Goal: Task Accomplishment & Management: Complete application form

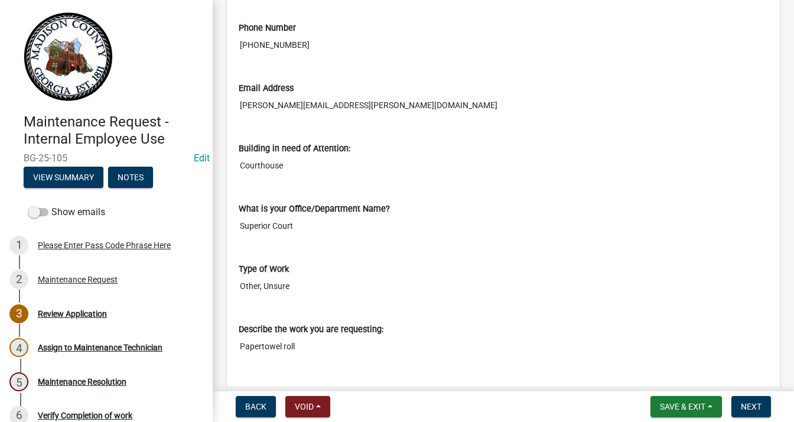
scroll to position [413, 0]
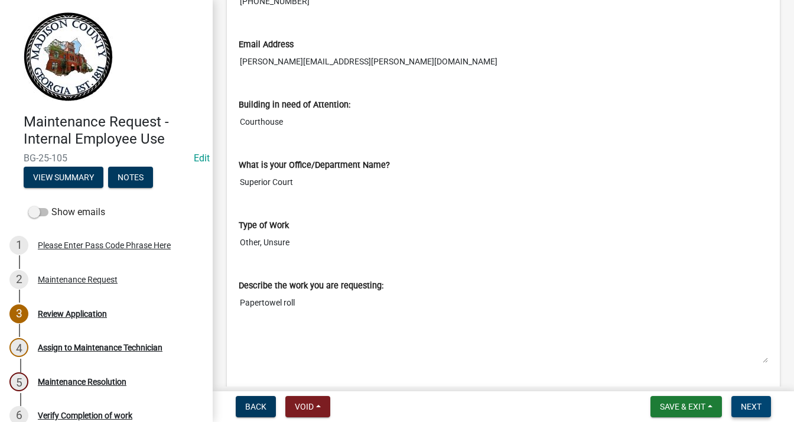
click at [742, 401] on span "Next" at bounding box center [750, 405] width 21 height 9
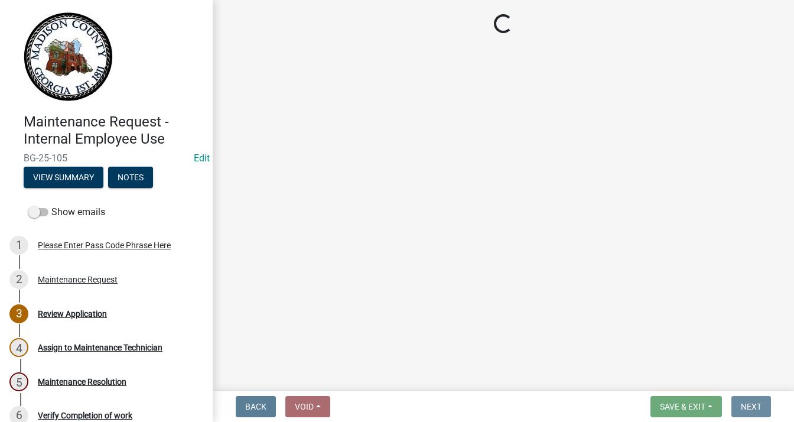
scroll to position [0, 0]
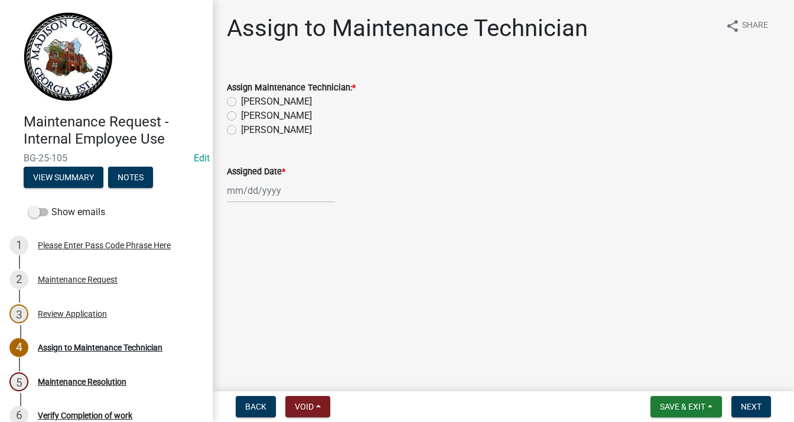
click at [241, 128] on label "[PERSON_NAME]" at bounding box center [276, 130] width 71 height 14
click at [241, 128] on input "[PERSON_NAME]" at bounding box center [245, 127] width 8 height 8
radio input "true"
click at [252, 185] on div at bounding box center [281, 190] width 108 height 24
select select "9"
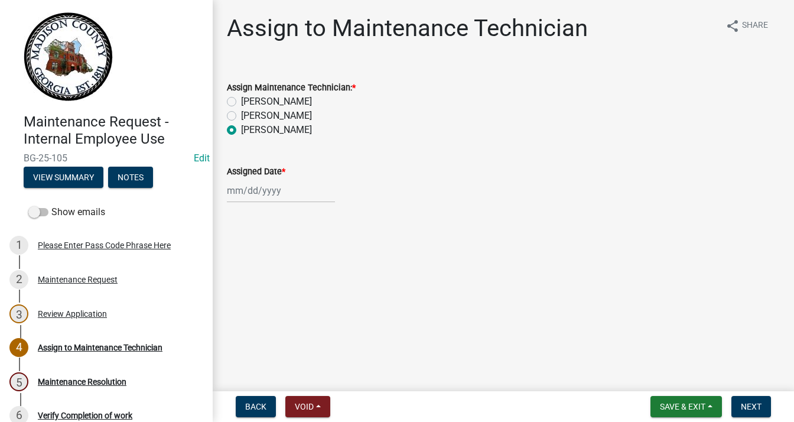
select select "2025"
click at [240, 290] on div "15" at bounding box center [238, 291] width 19 height 19
type input "[DATE]"
click at [744, 403] on span "Next" at bounding box center [750, 405] width 21 height 9
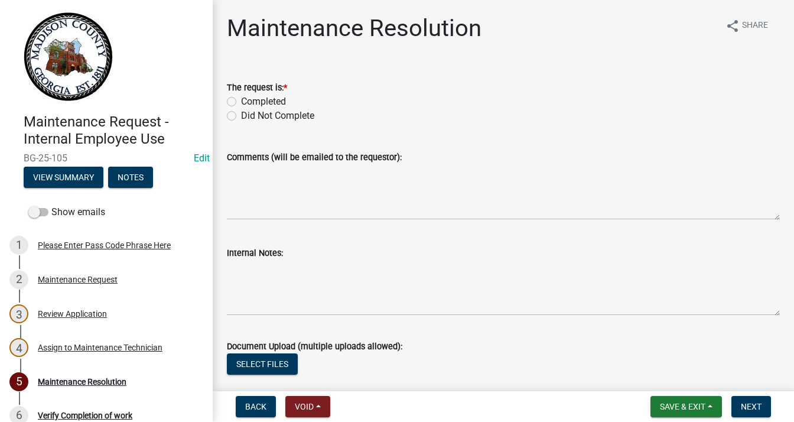
click at [241, 98] on label "Completed" at bounding box center [263, 101] width 45 height 14
click at [241, 98] on input "Completed" at bounding box center [245, 98] width 8 height 8
radio input "true"
click at [294, 174] on textarea "Comments (will be emailed to the requestor):" at bounding box center [503, 192] width 553 height 56
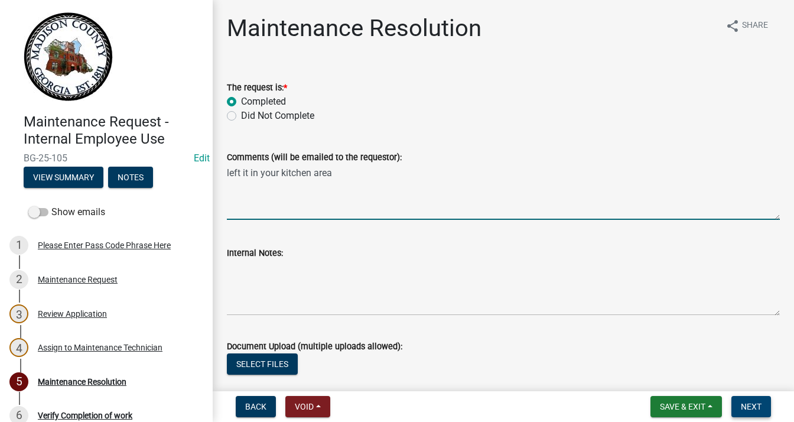
type textarea "left it in your kitchen area"
click at [737, 403] on button "Next" at bounding box center [751, 406] width 40 height 21
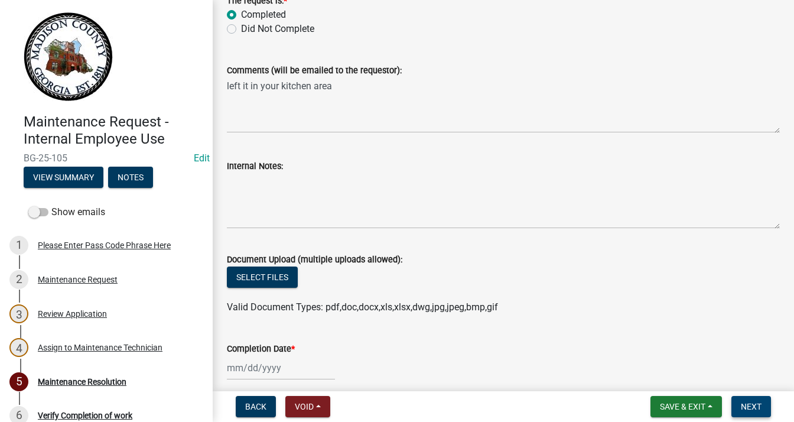
scroll to position [177, 0]
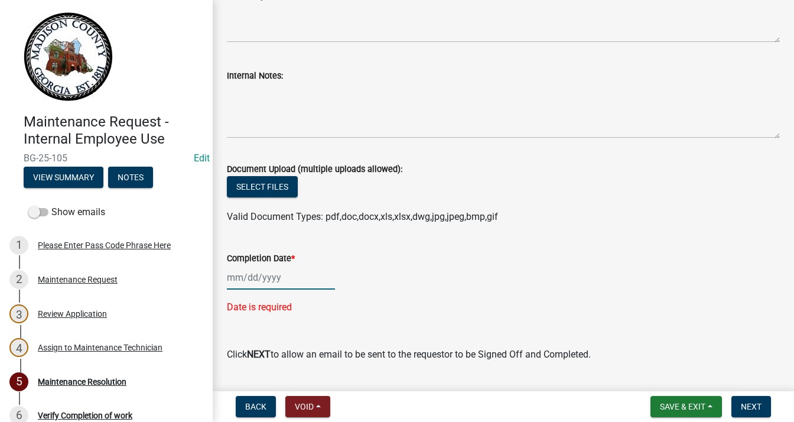
click at [283, 278] on div at bounding box center [281, 277] width 108 height 24
select select "9"
select select "2025"
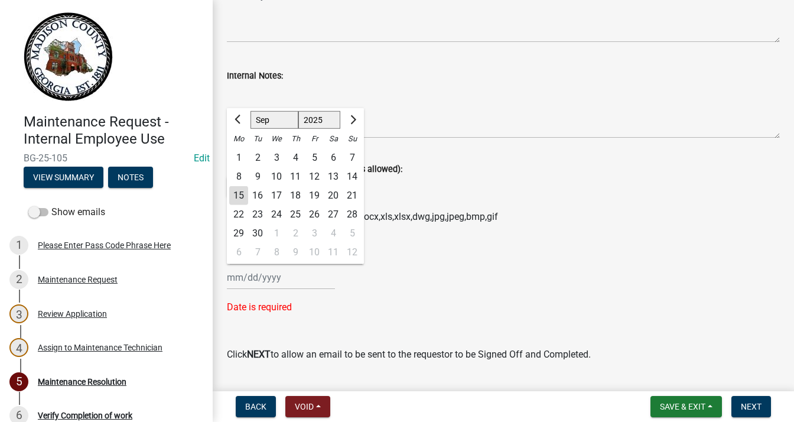
click at [240, 194] on div "15" at bounding box center [238, 195] width 19 height 19
type input "[DATE]"
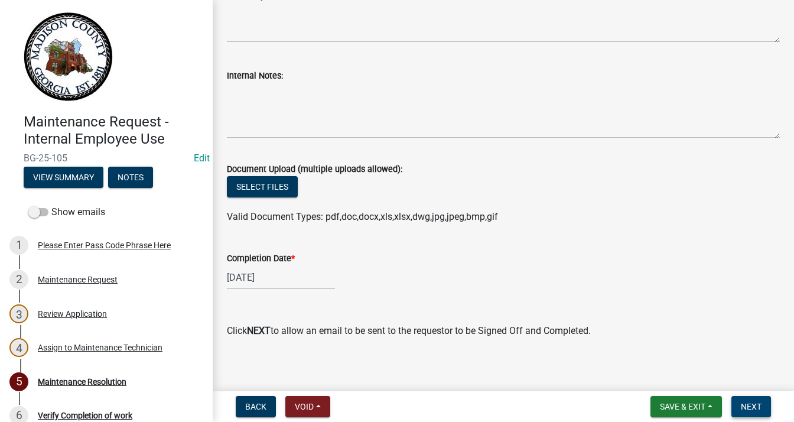
click at [758, 401] on span "Next" at bounding box center [750, 405] width 21 height 9
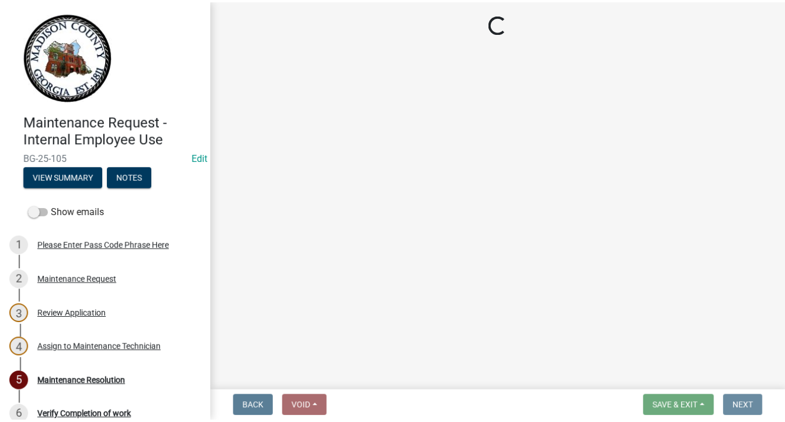
scroll to position [0, 0]
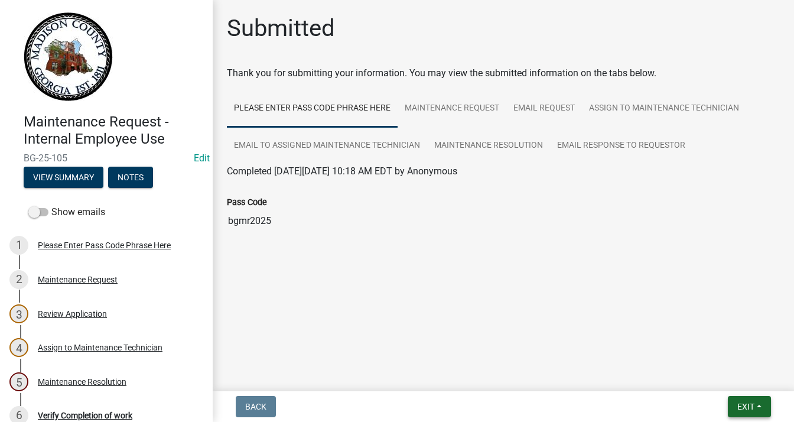
click at [746, 407] on span "Exit" at bounding box center [745, 405] width 17 height 9
click at [692, 377] on button "Save & Exit" at bounding box center [724, 375] width 94 height 28
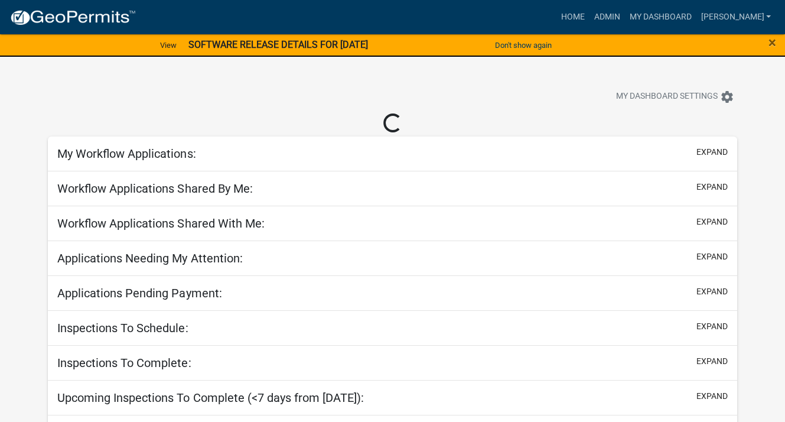
select select "3: 100"
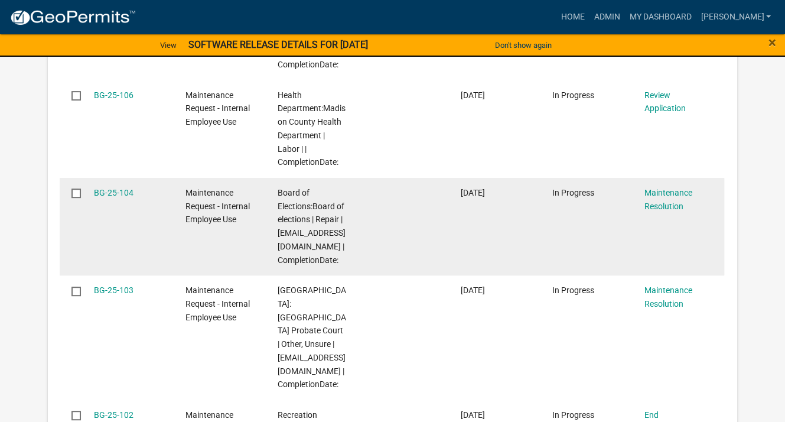
scroll to position [413, 0]
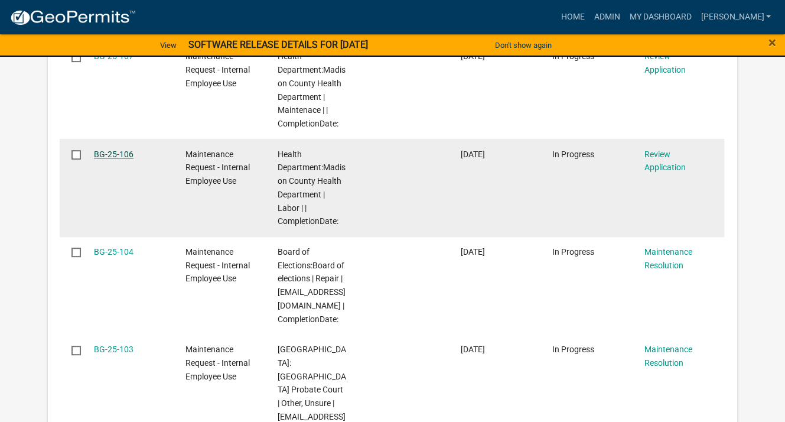
click at [122, 149] on link "BG-25-106" at bounding box center [114, 153] width 40 height 9
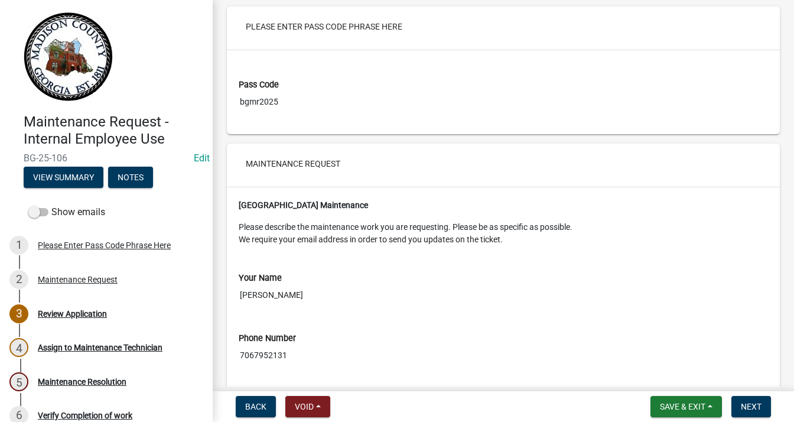
scroll to position [59, 0]
click at [752, 397] on button "Next" at bounding box center [751, 406] width 40 height 21
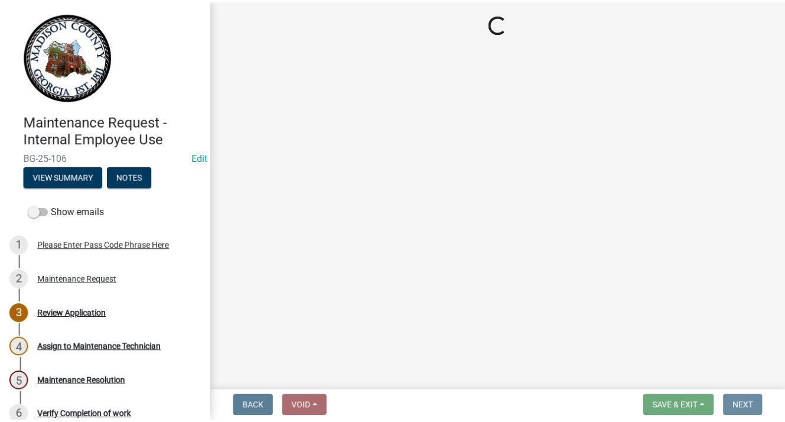
scroll to position [0, 0]
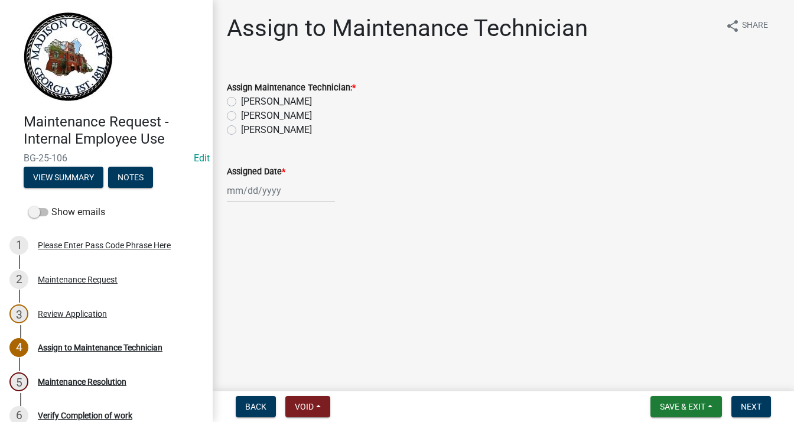
click at [241, 102] on label "[PERSON_NAME]" at bounding box center [276, 101] width 71 height 14
click at [241, 102] on input "[PERSON_NAME]" at bounding box center [245, 98] width 8 height 8
radio input "true"
click at [248, 191] on div at bounding box center [281, 190] width 108 height 24
select select "9"
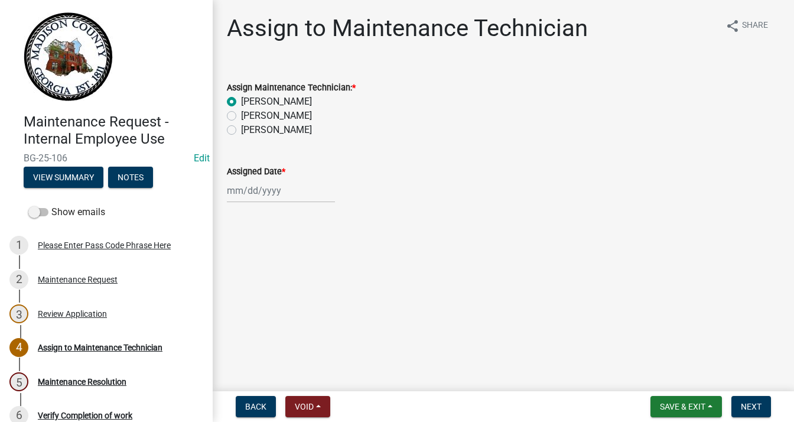
select select "2025"
click at [238, 289] on div "15" at bounding box center [238, 291] width 19 height 19
type input "[DATE]"
click at [740, 406] on span "Next" at bounding box center [750, 405] width 21 height 9
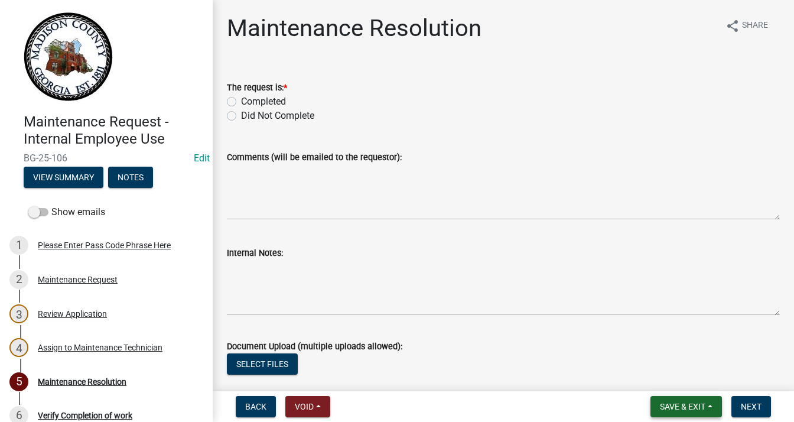
click at [699, 408] on span "Save & Exit" at bounding box center [682, 405] width 45 height 9
click at [675, 374] on button "Save & Exit" at bounding box center [674, 375] width 94 height 28
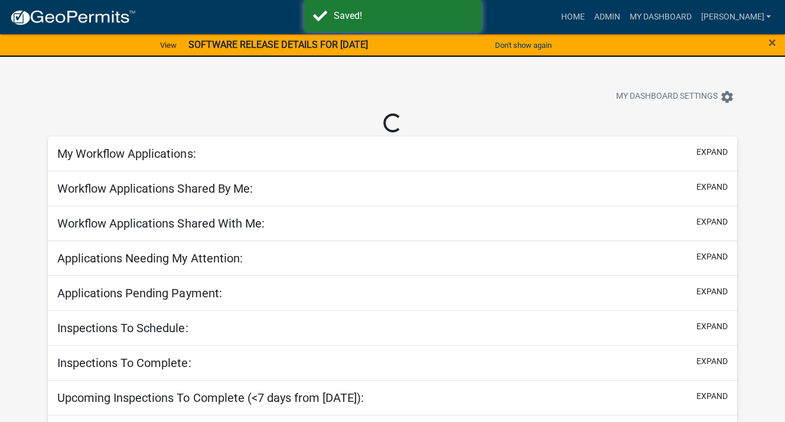
select select "3: 100"
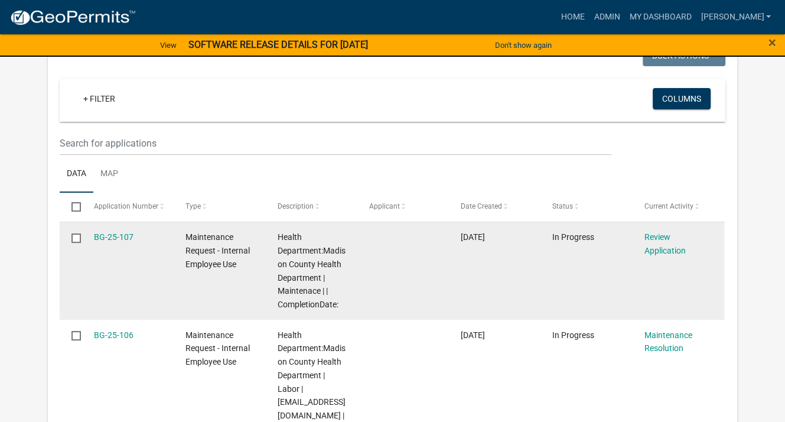
scroll to position [236, 0]
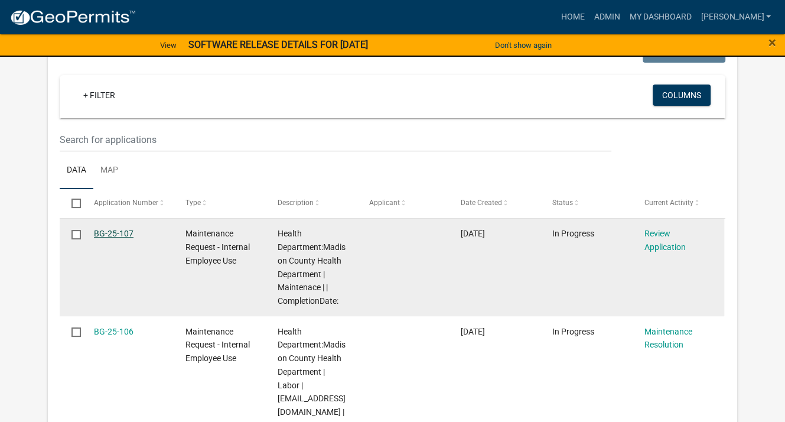
click at [113, 232] on link "BG-25-107" at bounding box center [114, 232] width 40 height 9
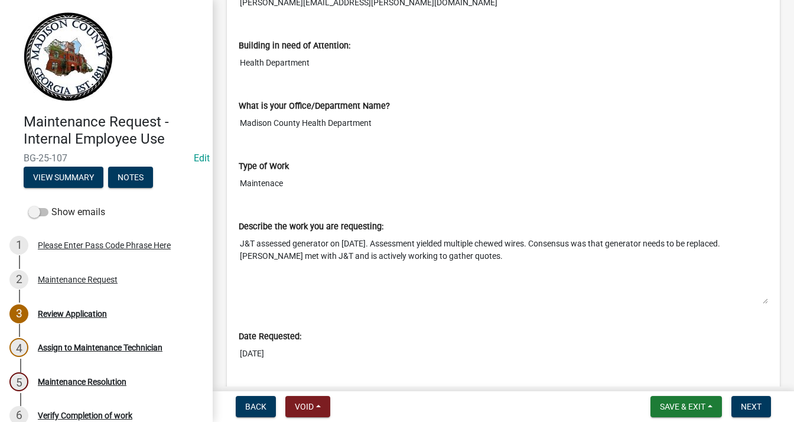
scroll to position [531, 0]
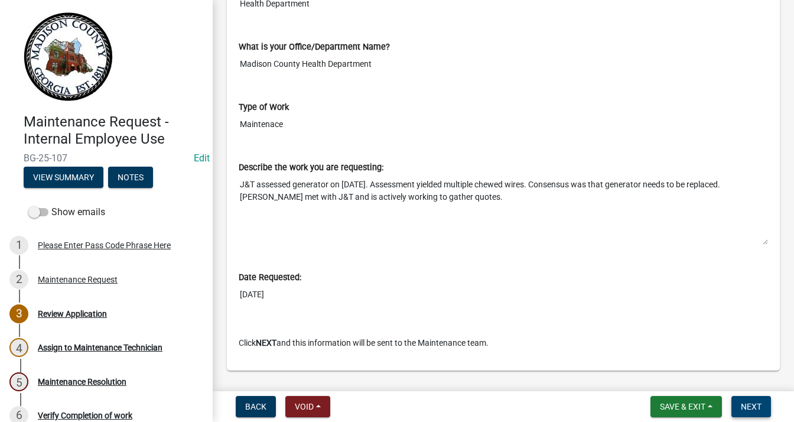
click at [751, 407] on span "Next" at bounding box center [750, 405] width 21 height 9
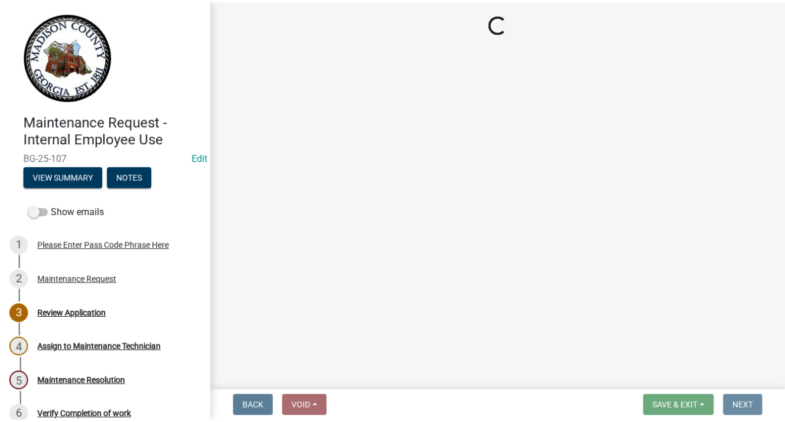
scroll to position [0, 0]
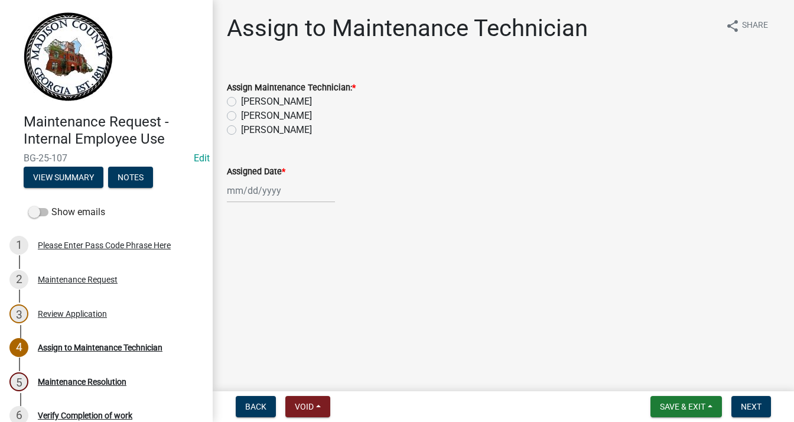
click at [241, 132] on label "[PERSON_NAME]" at bounding box center [276, 130] width 71 height 14
click at [241, 130] on input "[PERSON_NAME]" at bounding box center [245, 127] width 8 height 8
radio input "true"
click at [240, 195] on div at bounding box center [281, 190] width 108 height 24
select select "9"
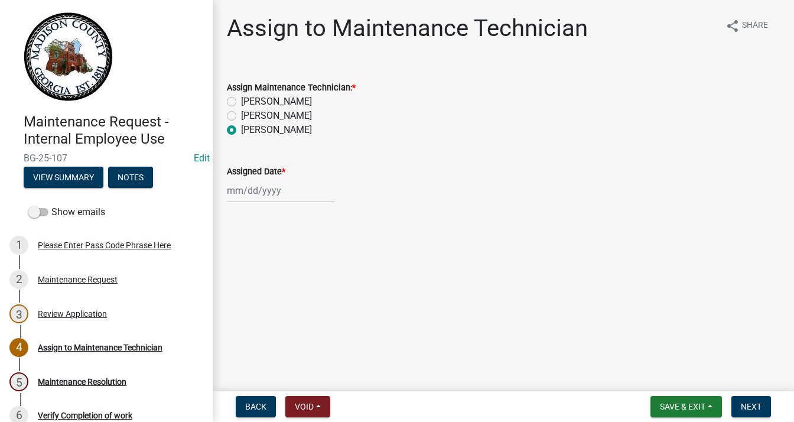
select select "2025"
click at [242, 292] on div "15" at bounding box center [238, 291] width 19 height 19
type input "[DATE]"
click at [756, 404] on span "Next" at bounding box center [750, 405] width 21 height 9
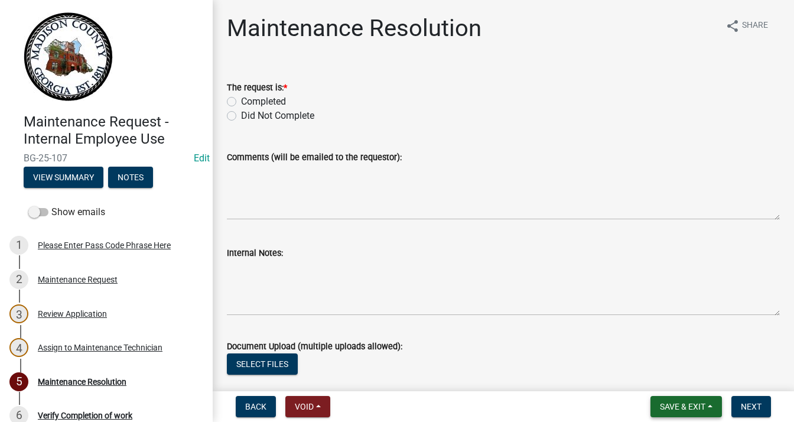
click at [693, 401] on span "Save & Exit" at bounding box center [682, 405] width 45 height 9
click at [678, 381] on button "Save & Exit" at bounding box center [674, 375] width 94 height 28
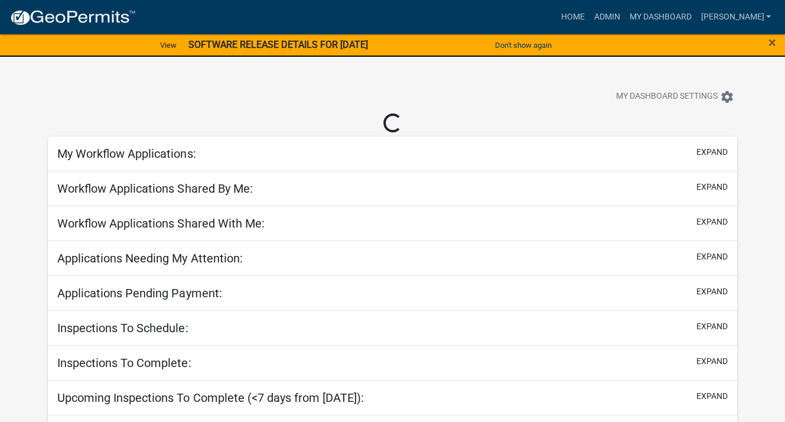
select select "3: 100"
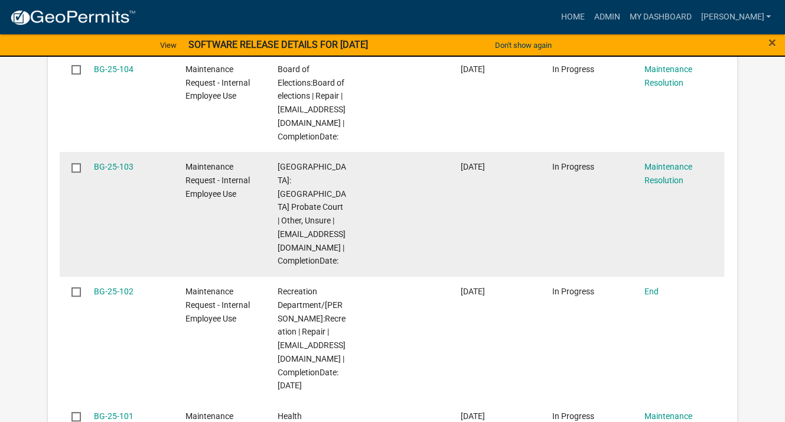
scroll to position [709, 0]
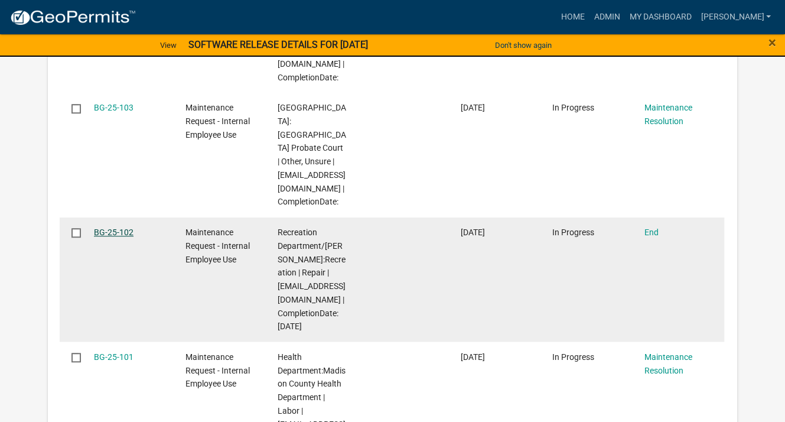
click at [111, 234] on link "BG-25-102" at bounding box center [114, 231] width 40 height 9
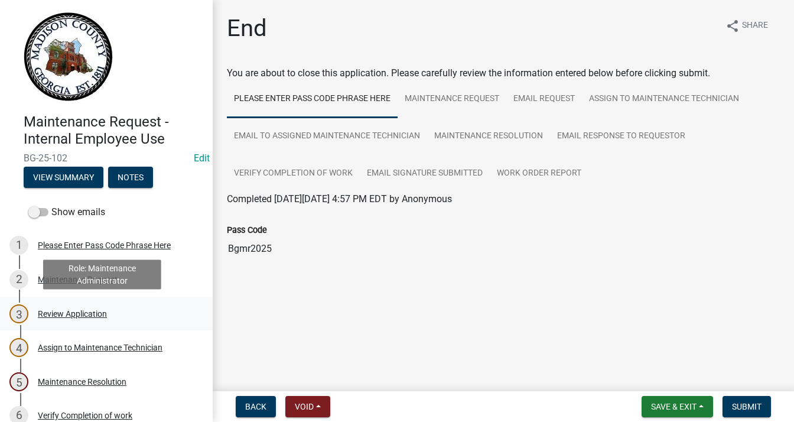
click at [93, 312] on div "Review Application" at bounding box center [72, 313] width 69 height 8
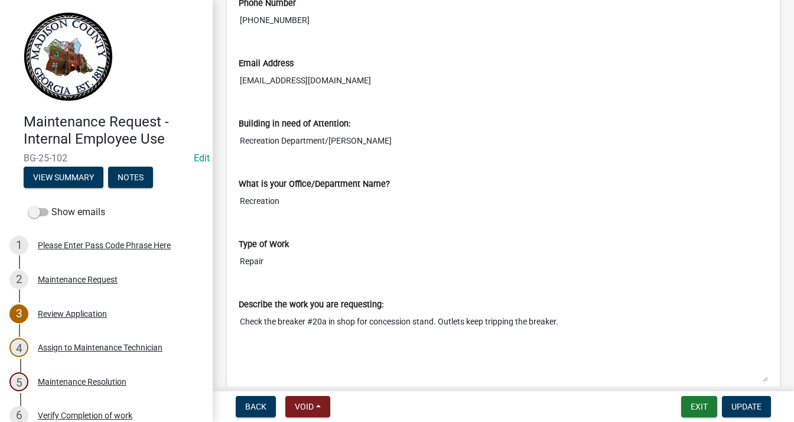
scroll to position [413, 0]
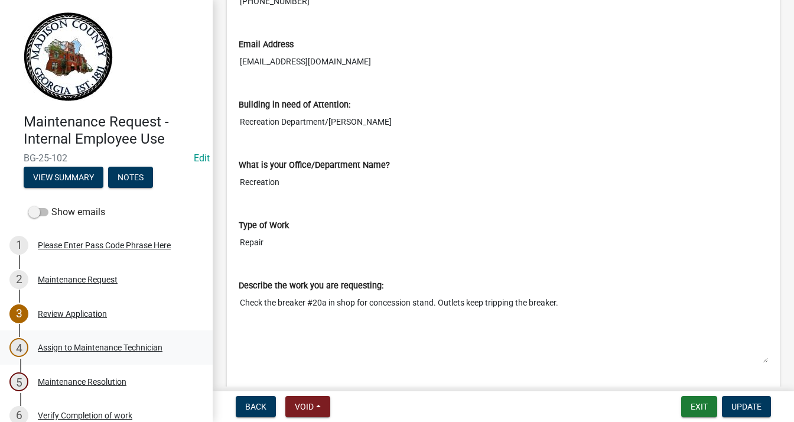
click at [121, 348] on div "Assign to Maintenance Technician" at bounding box center [100, 347] width 125 height 8
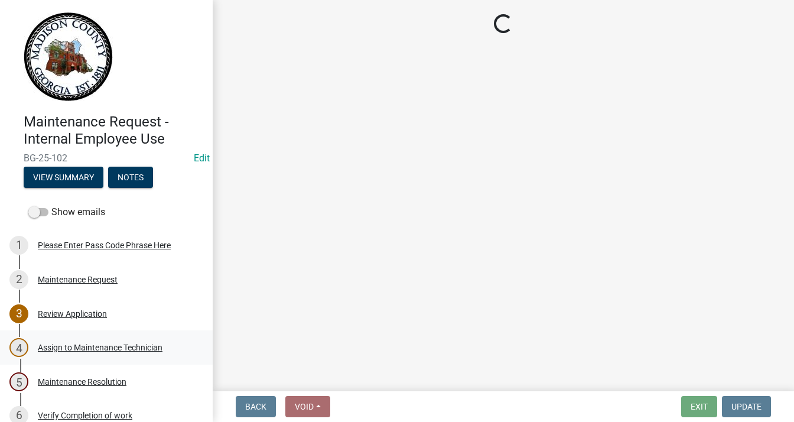
scroll to position [0, 0]
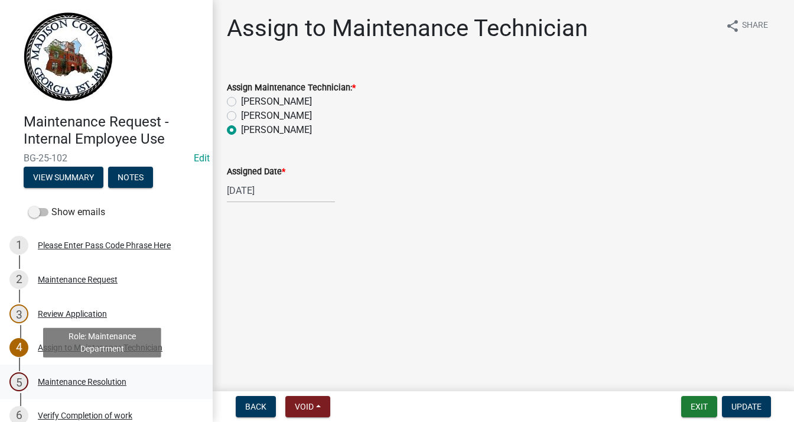
click at [112, 380] on div "Maintenance Resolution" at bounding box center [82, 381] width 89 height 8
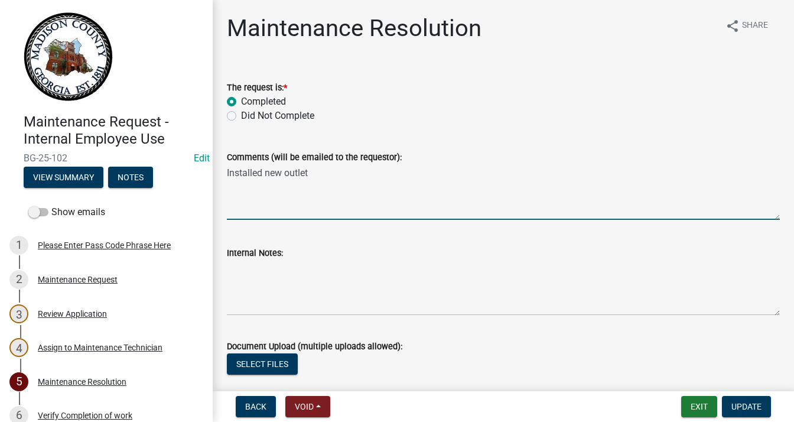
click at [292, 187] on textarea "Installed new outlet" at bounding box center [503, 192] width 553 height 56
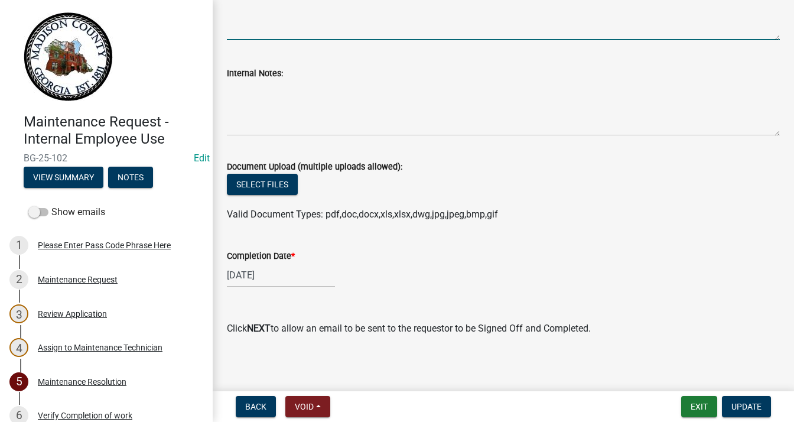
scroll to position [184, 0]
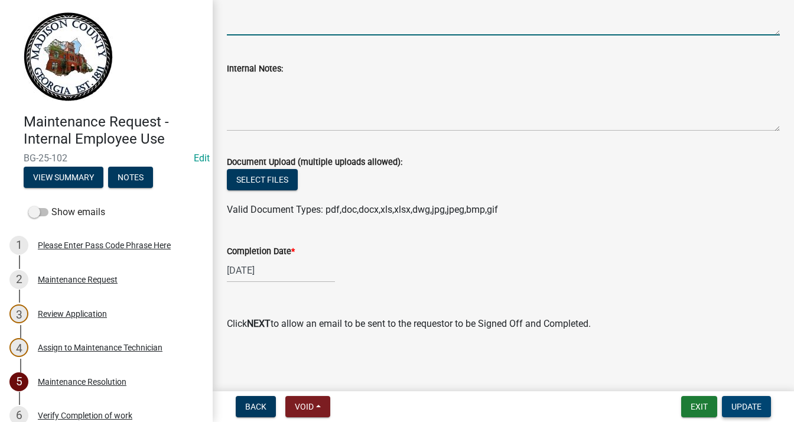
click at [745, 400] on button "Update" at bounding box center [746, 406] width 49 height 21
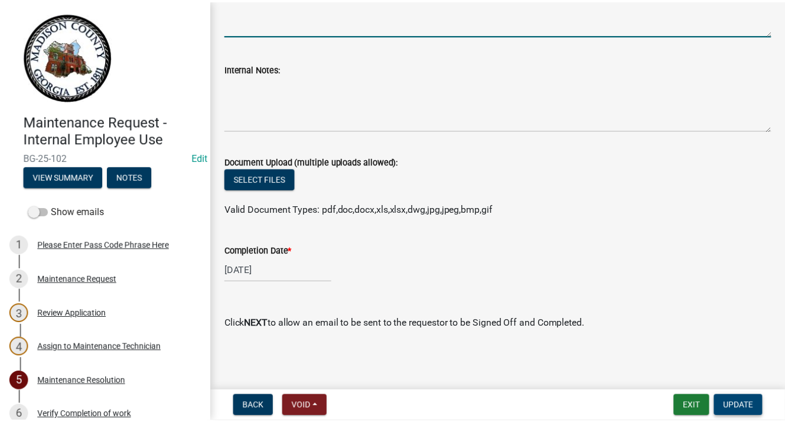
scroll to position [0, 0]
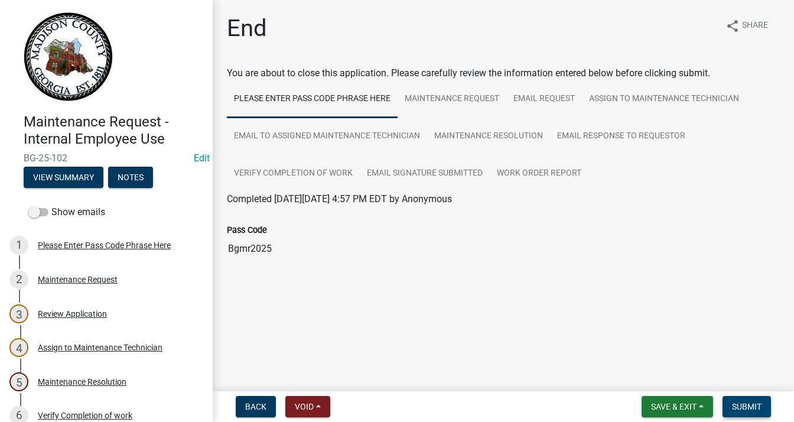
click at [746, 401] on span "Submit" at bounding box center [747, 405] width 30 height 9
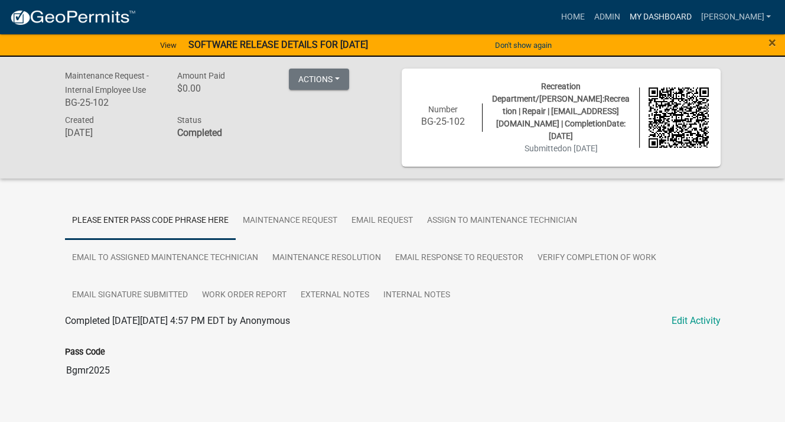
click at [649, 14] on link "My Dashboard" at bounding box center [659, 17] width 71 height 22
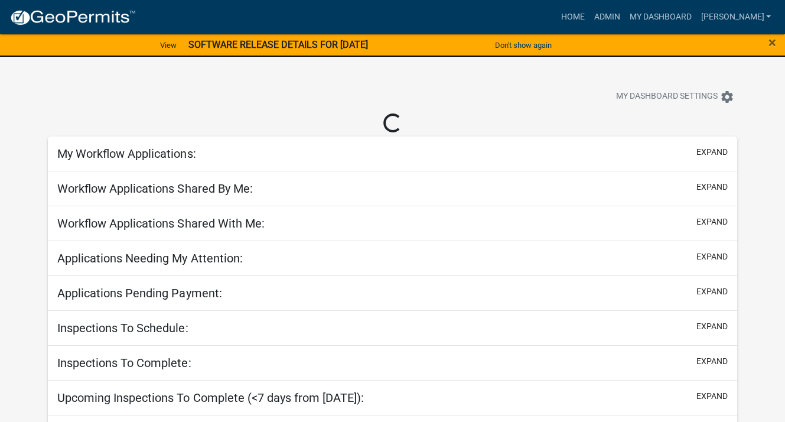
select select "3: 100"
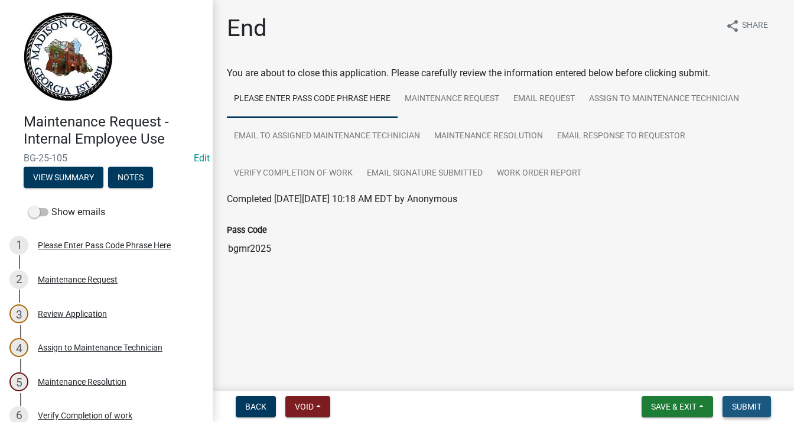
click at [752, 403] on span "Submit" at bounding box center [747, 405] width 30 height 9
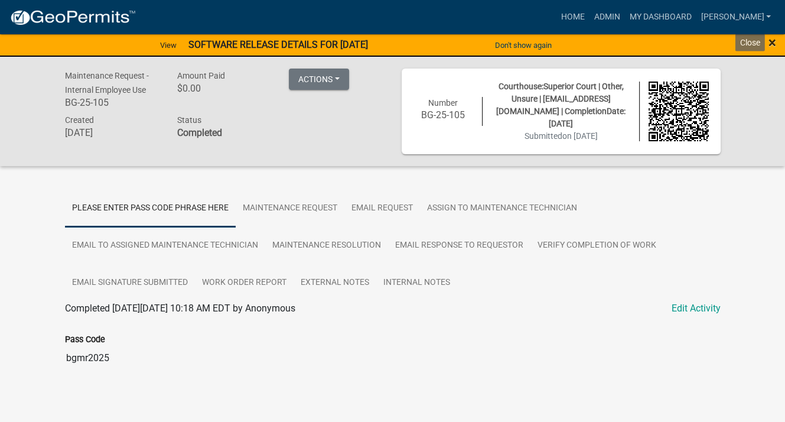
click at [772, 40] on span "×" at bounding box center [772, 42] width 8 height 17
